Goal: Task Accomplishment & Management: Manage account settings

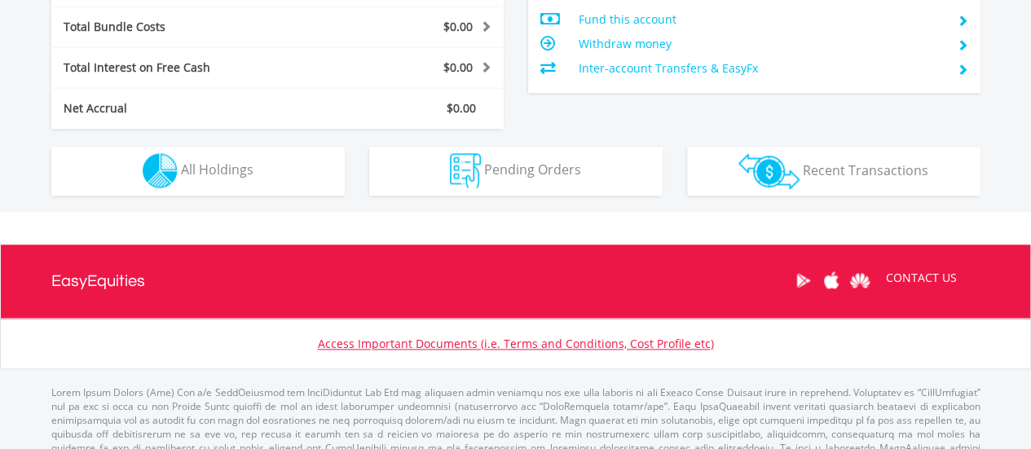
scroll to position [927, 0]
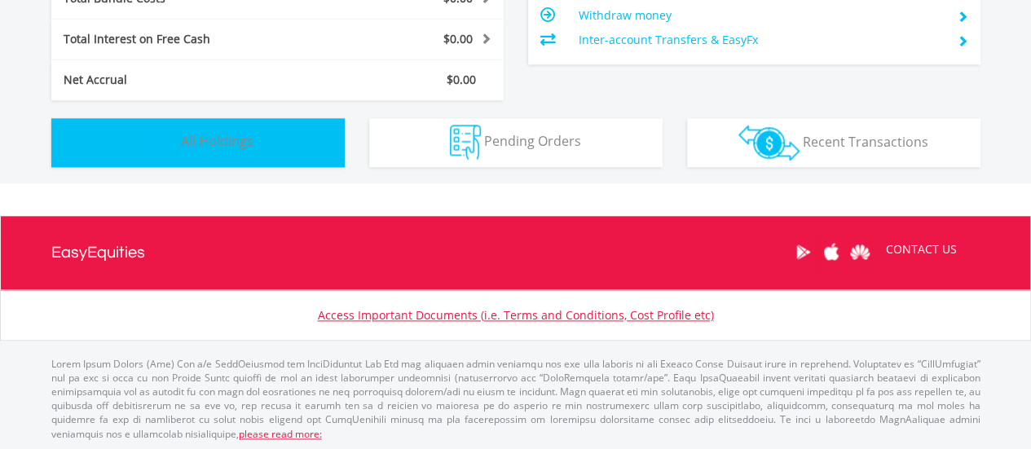
click at [204, 139] on span "All Holdings" at bounding box center [217, 141] width 73 height 18
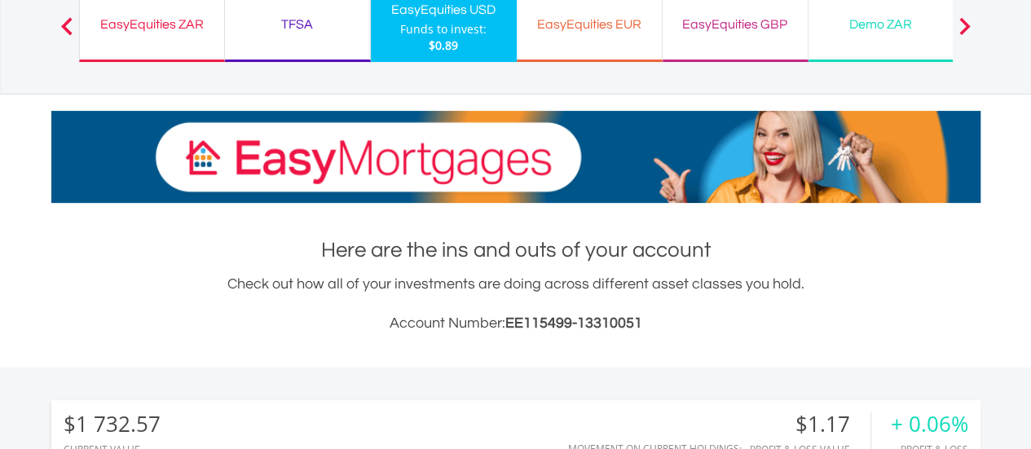
scroll to position [0, 0]
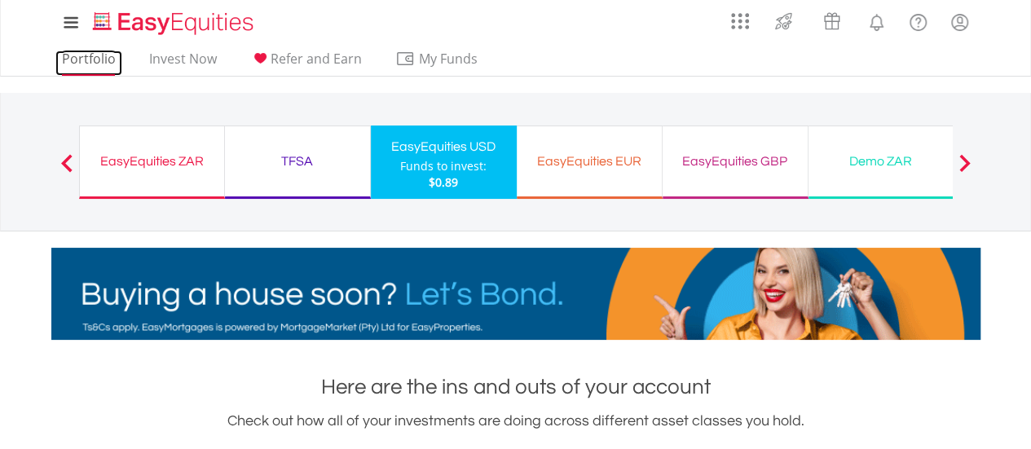
click at [88, 61] on link "Portfolio" at bounding box center [88, 63] width 67 height 25
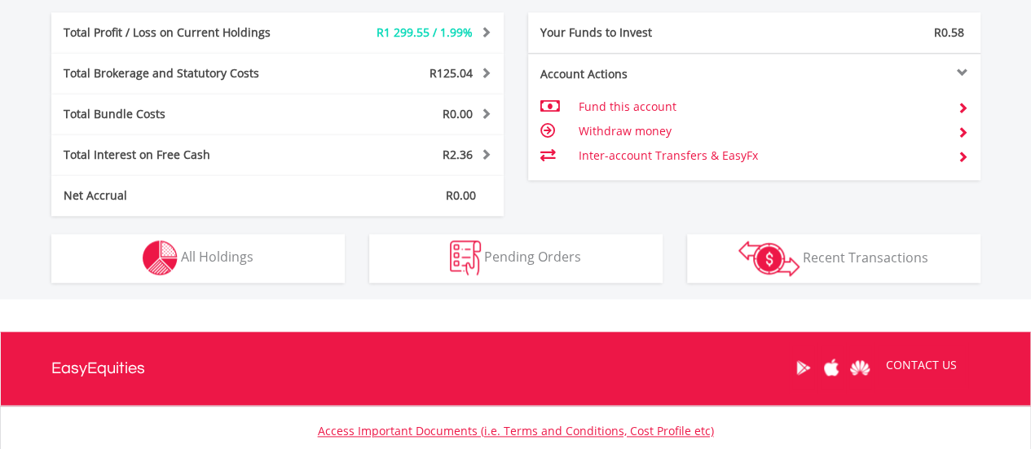
scroll to position [896, 0]
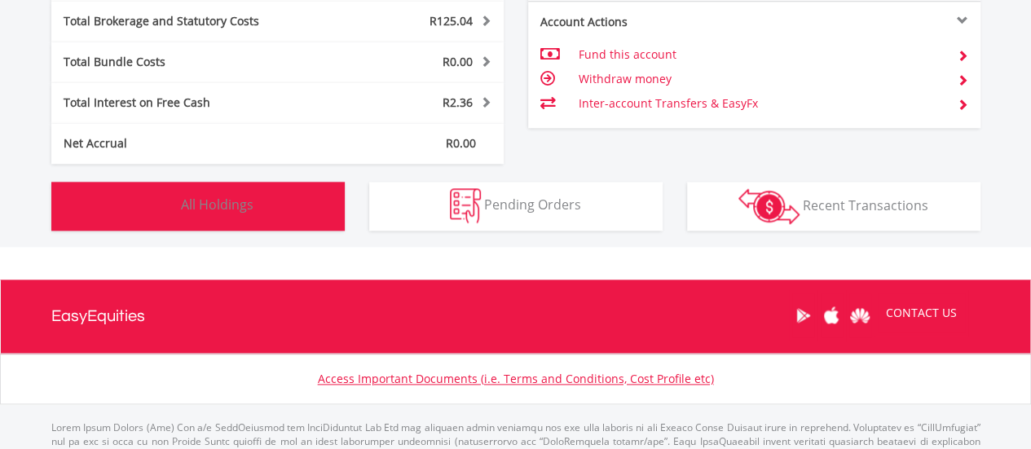
click at [243, 196] on span "All Holdings" at bounding box center [217, 205] width 73 height 18
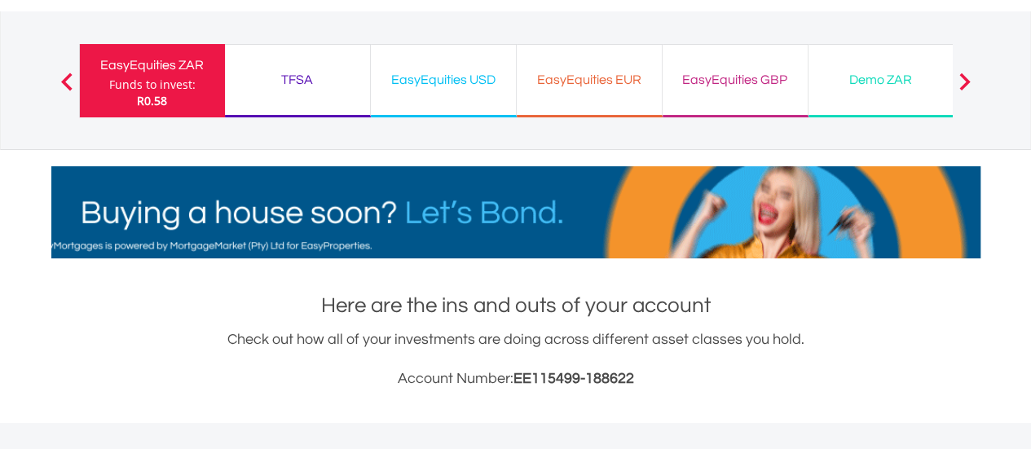
scroll to position [0, 0]
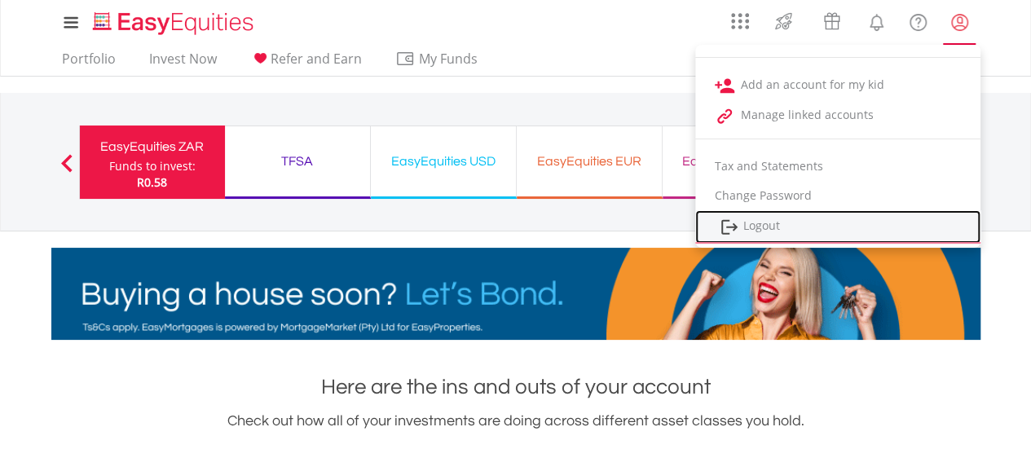
click at [767, 227] on link "Logout" at bounding box center [837, 226] width 285 height 33
